Goal: Navigation & Orientation: Find specific page/section

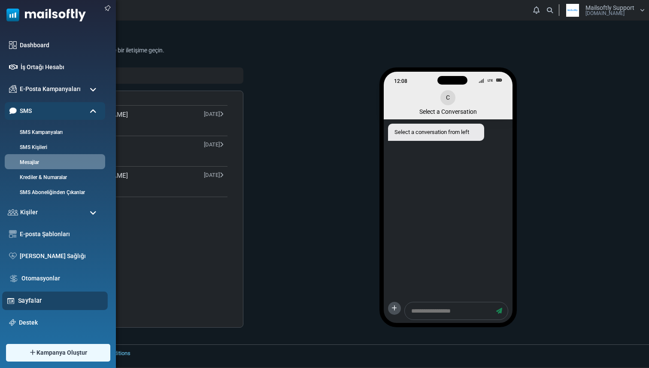
click at [18, 298] on link "Sayfalar" at bounding box center [60, 300] width 85 height 9
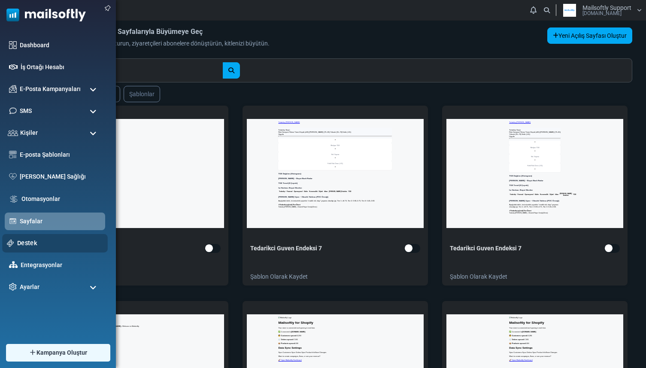
click at [27, 240] on link "Destek" at bounding box center [60, 242] width 86 height 9
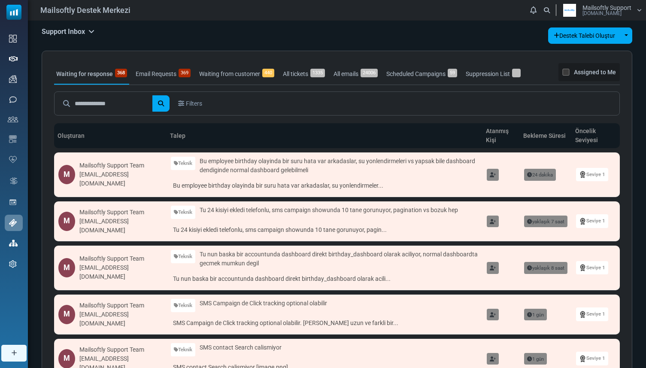
click at [88, 24] on div "Support Inbox Support Inbox User Dashboard Control Panel App Announcements Iden…" at bounding box center [337, 343] width 619 height 644
click at [88, 29] on h5 "Support Inbox" at bounding box center [68, 31] width 53 height 8
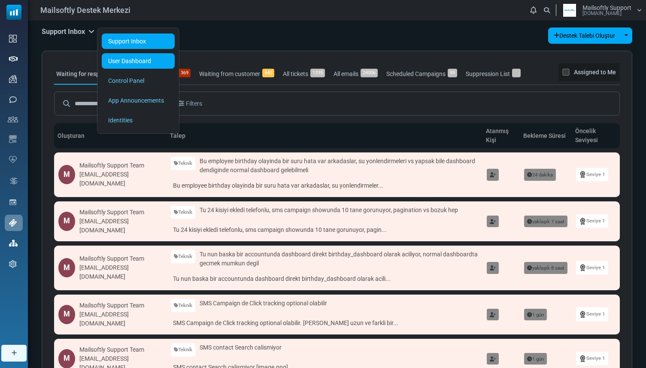
click at [122, 64] on link "User Dashboard" at bounding box center [138, 60] width 73 height 15
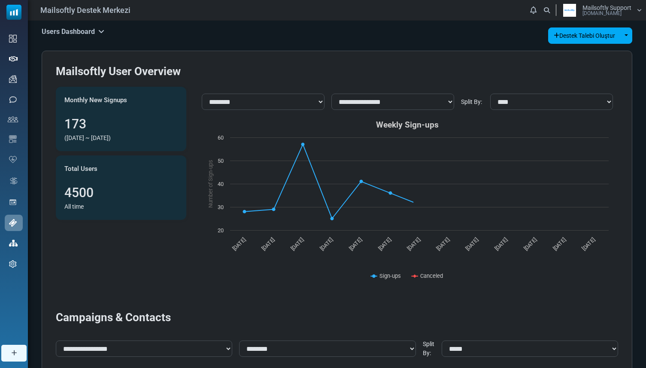
click at [88, 35] on h5 "Users Dashboard" at bounding box center [73, 31] width 63 height 8
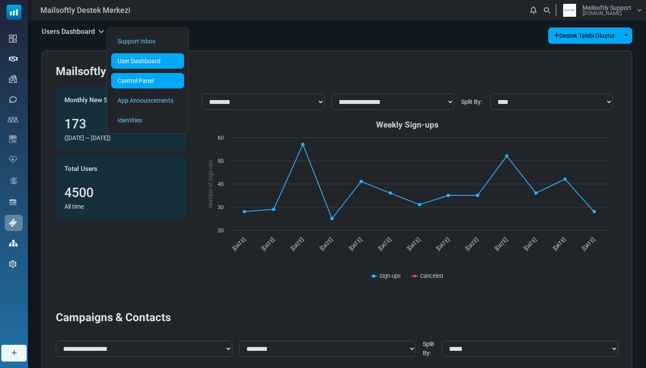
click at [130, 76] on link "Control Panel" at bounding box center [147, 80] width 73 height 15
